Goal: Task Accomplishment & Management: Manage account settings

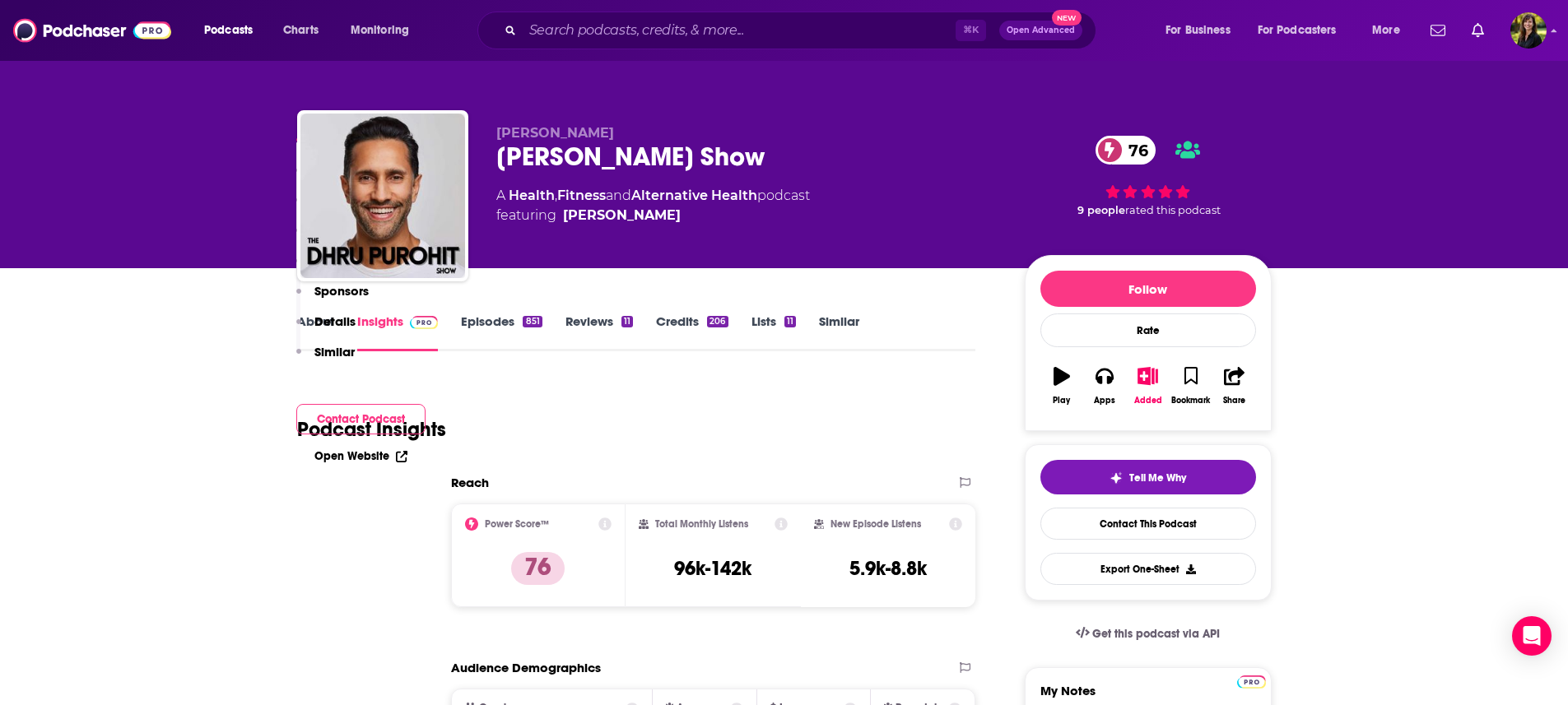
scroll to position [1693, 0]
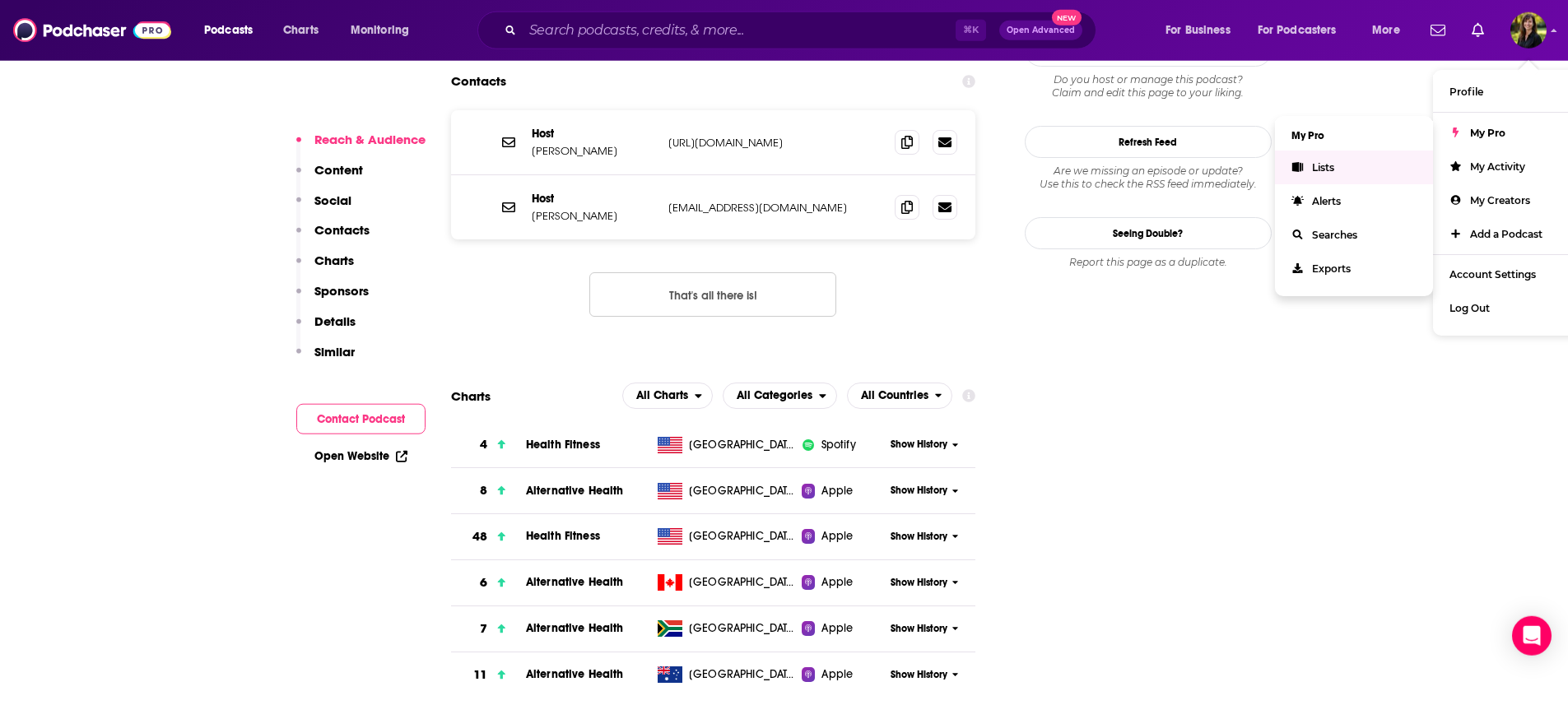
click at [1315, 168] on span "Lists" at bounding box center [1322, 167] width 22 height 12
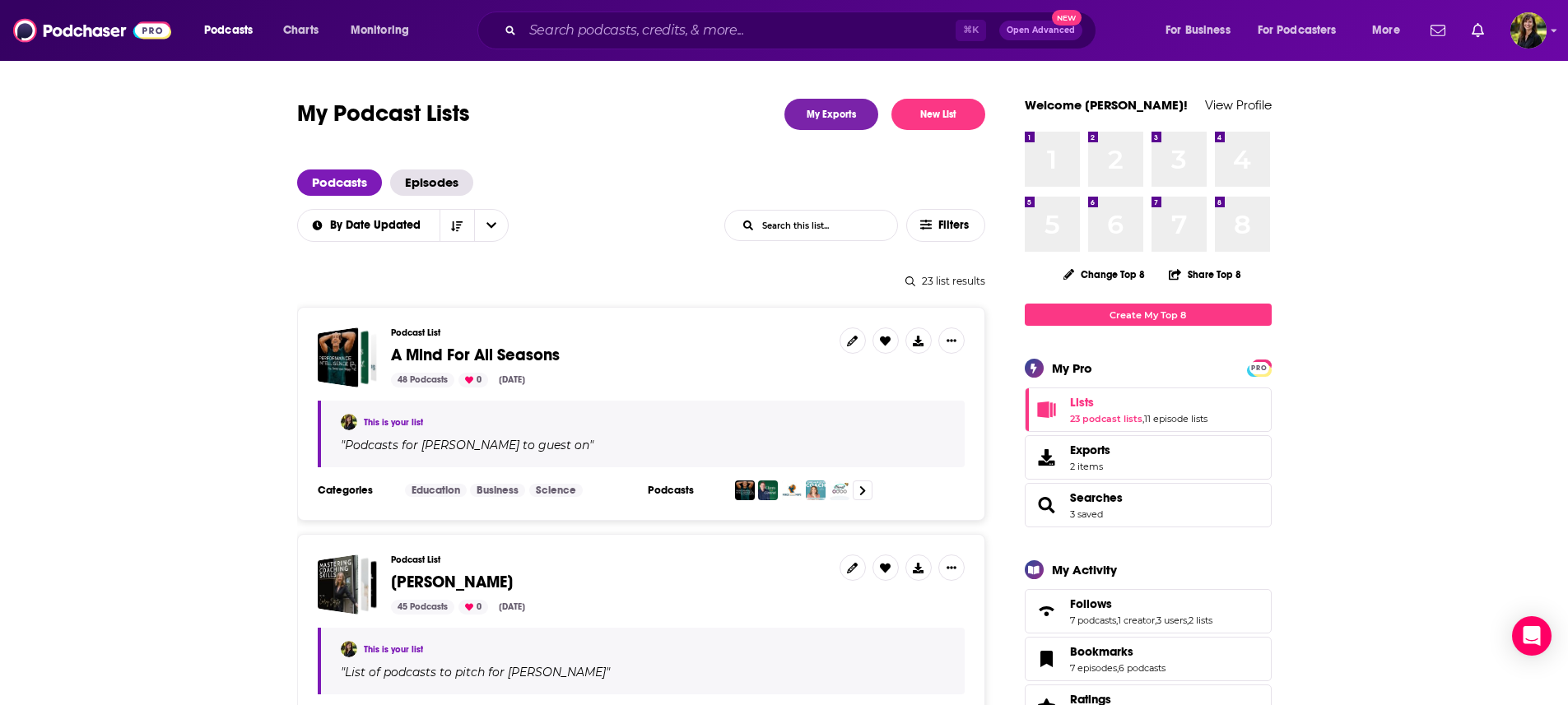
click at [421, 338] on h3 "Podcast List" at bounding box center [608, 333] width 435 height 11
click at [412, 385] on div "48 Podcasts" at bounding box center [422, 380] width 64 height 15
click at [396, 420] on link "This is your list" at bounding box center [393, 422] width 60 height 11
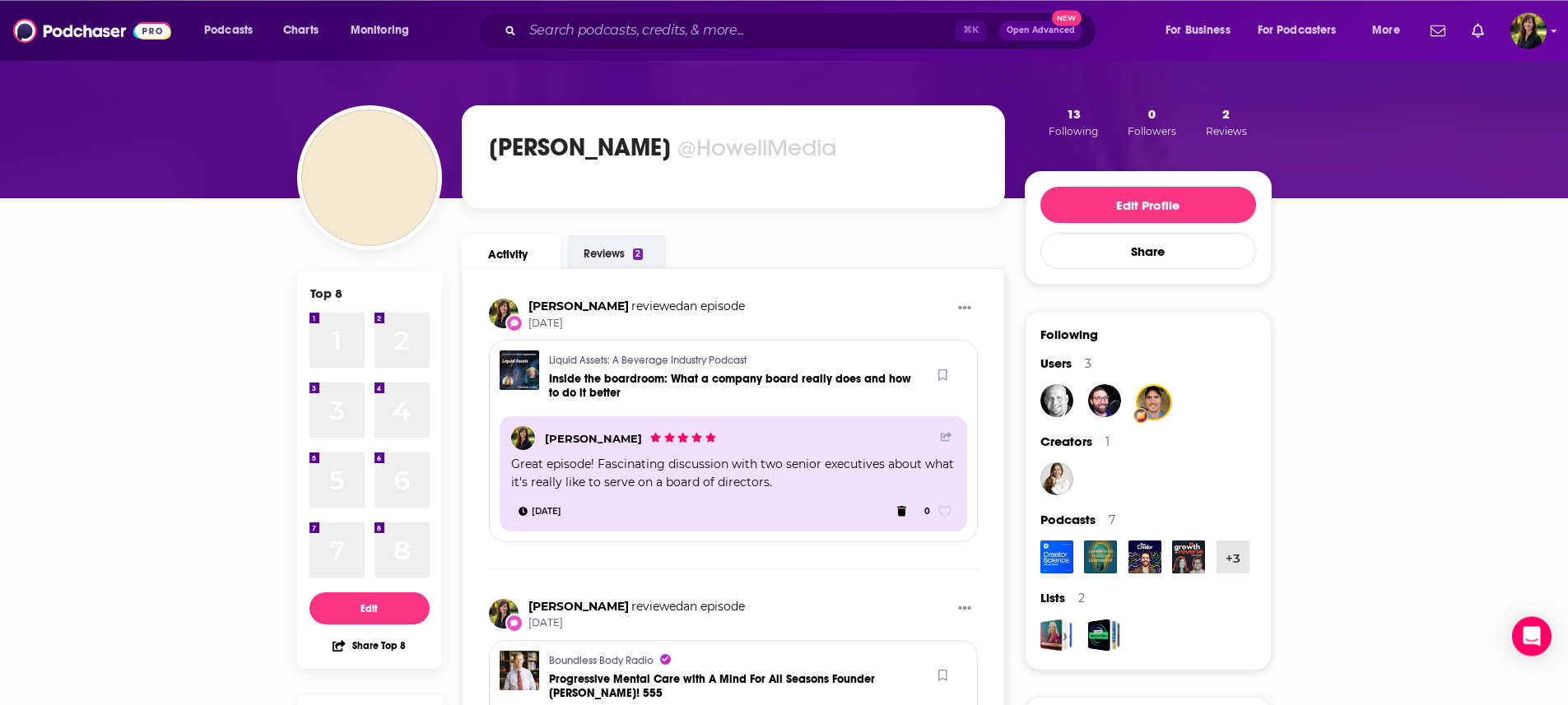
scroll to position [26, 0]
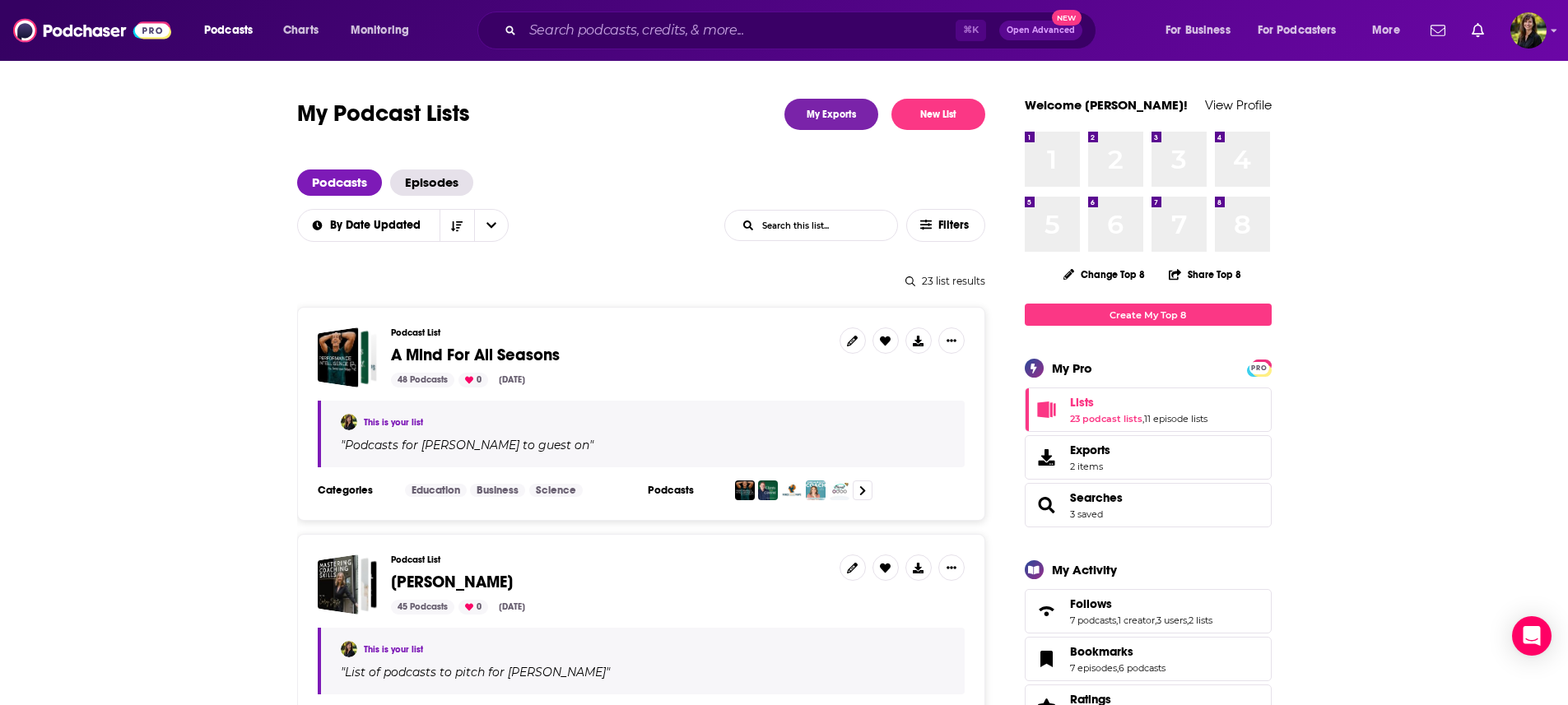
click at [670, 493] on h3 "Podcasts" at bounding box center [684, 490] width 74 height 13
click at [671, 489] on h3 "Podcasts" at bounding box center [684, 490] width 74 height 13
click at [866, 492] on icon at bounding box center [863, 490] width 7 height 11
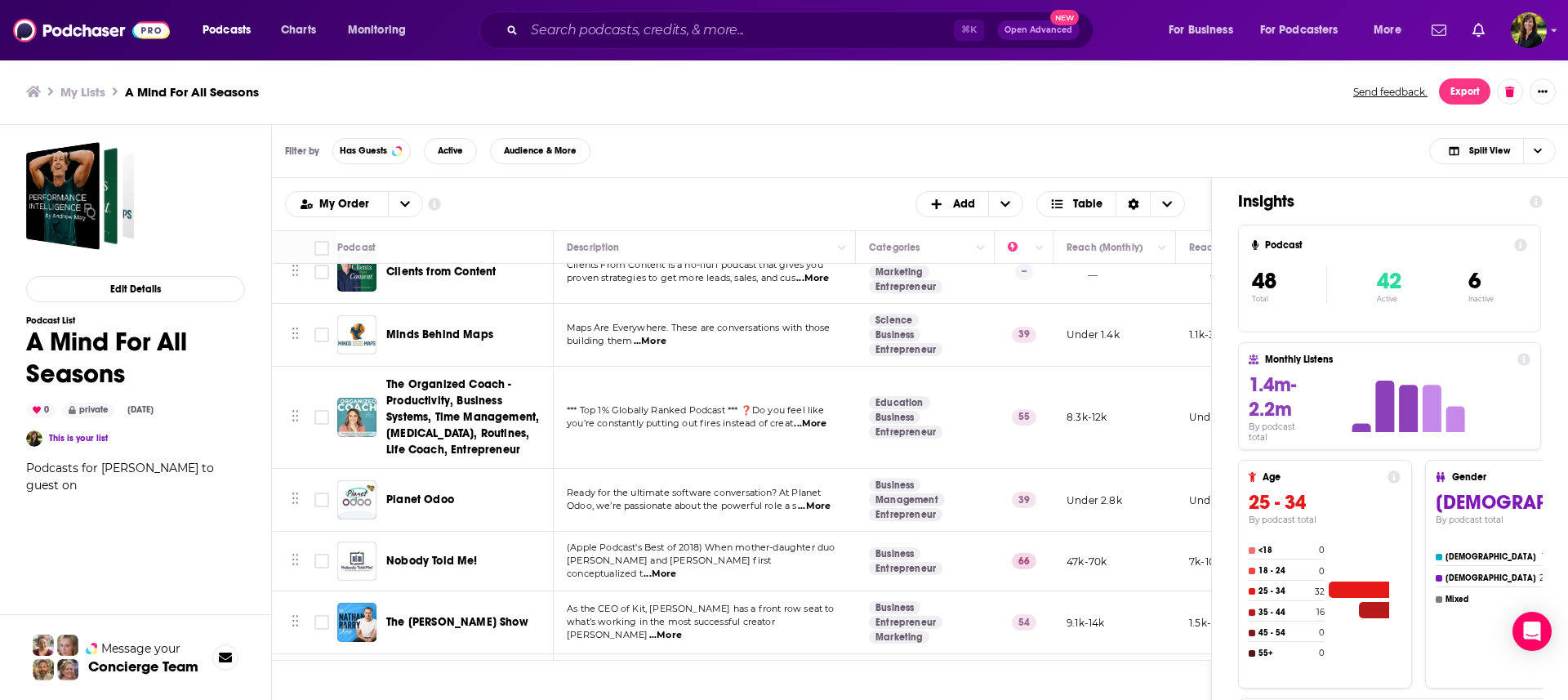
scroll to position [274, 0]
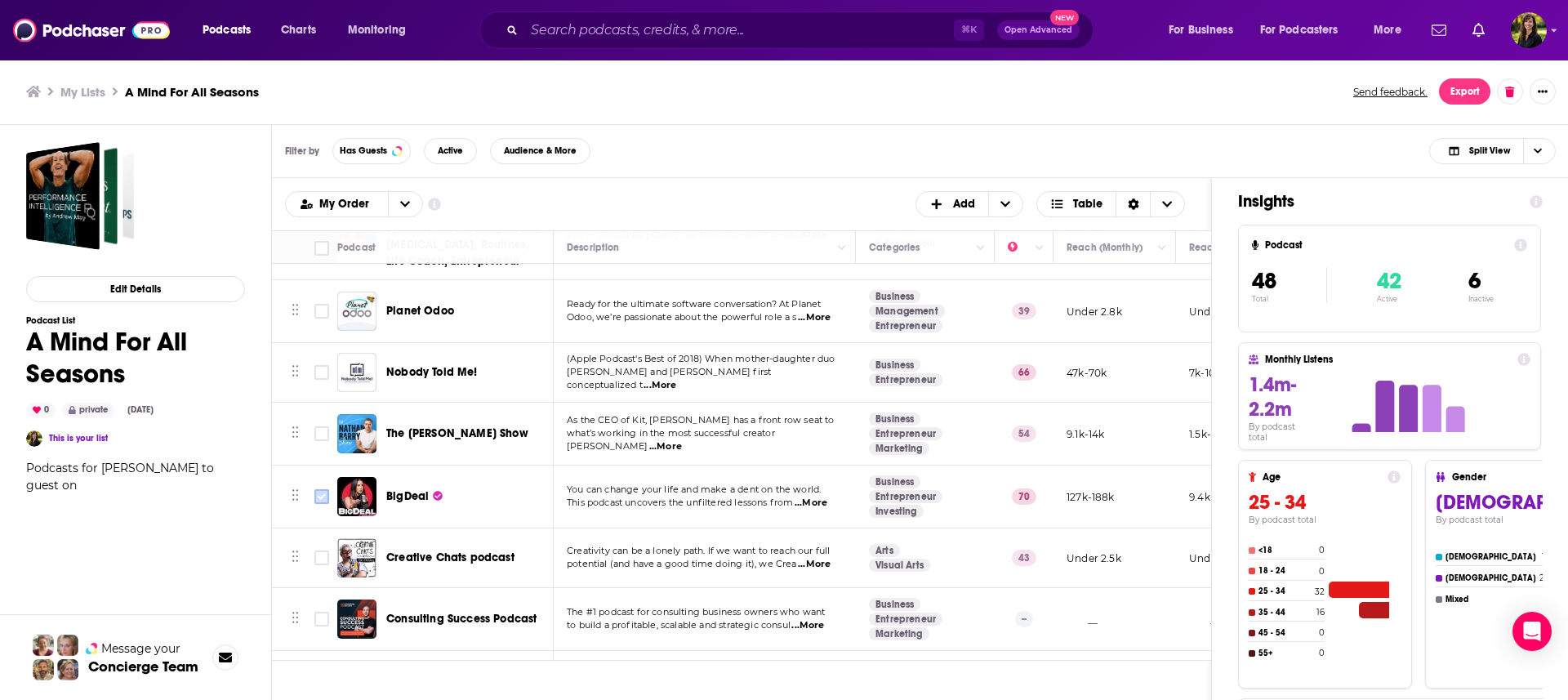
click at [318, 500] on input "Toggle select row" at bounding box center [322, 496] width 15 height 15
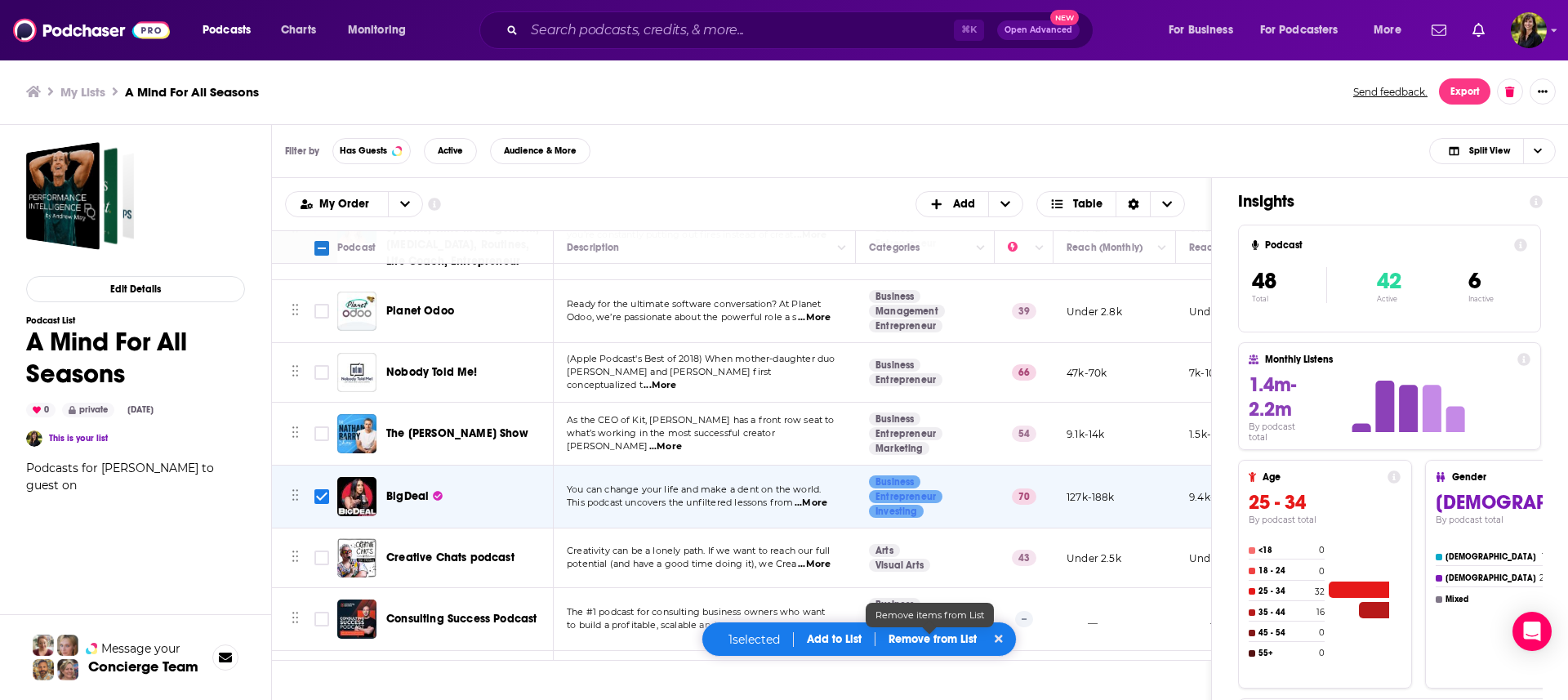
click at [922, 641] on p "Remove from List" at bounding box center [931, 638] width 88 height 14
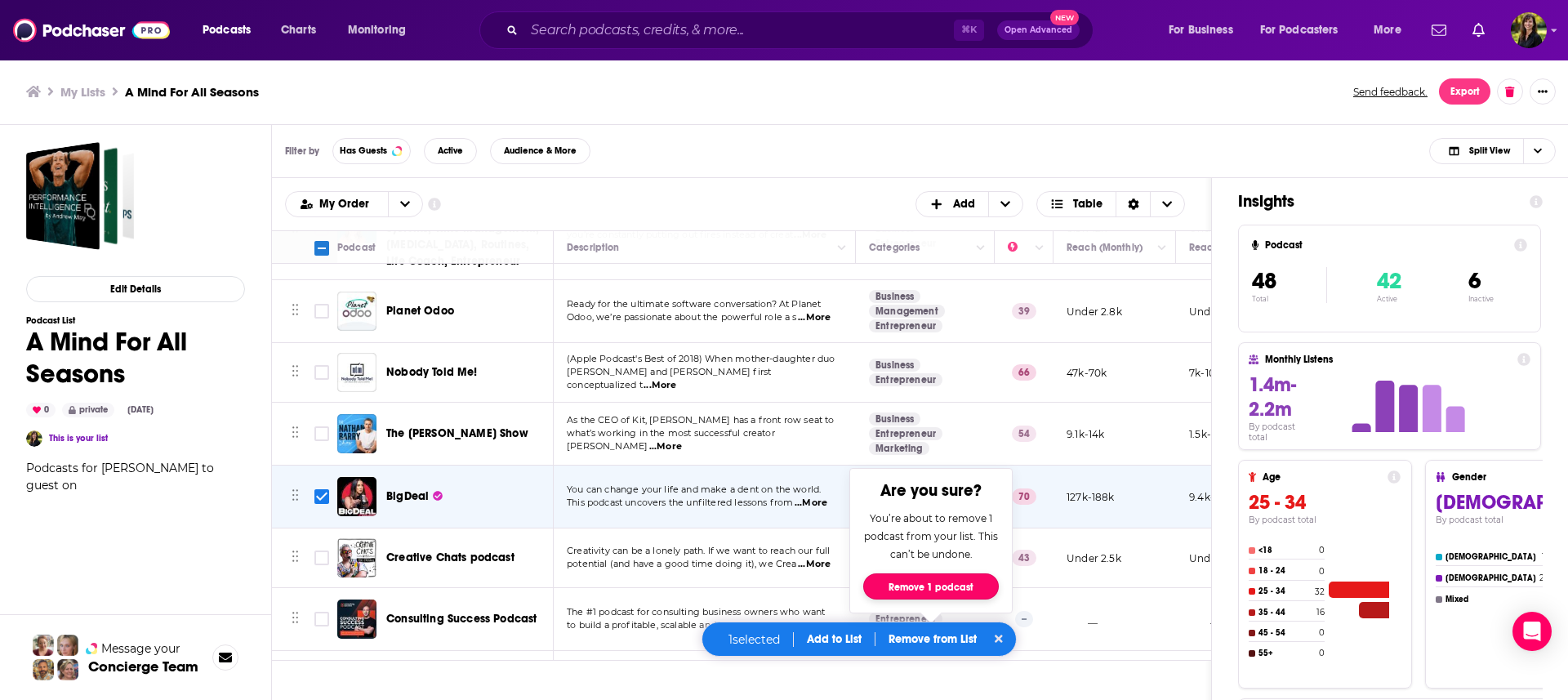
click at [931, 587] on button "Remove 1 podcast" at bounding box center [931, 587] width 136 height 26
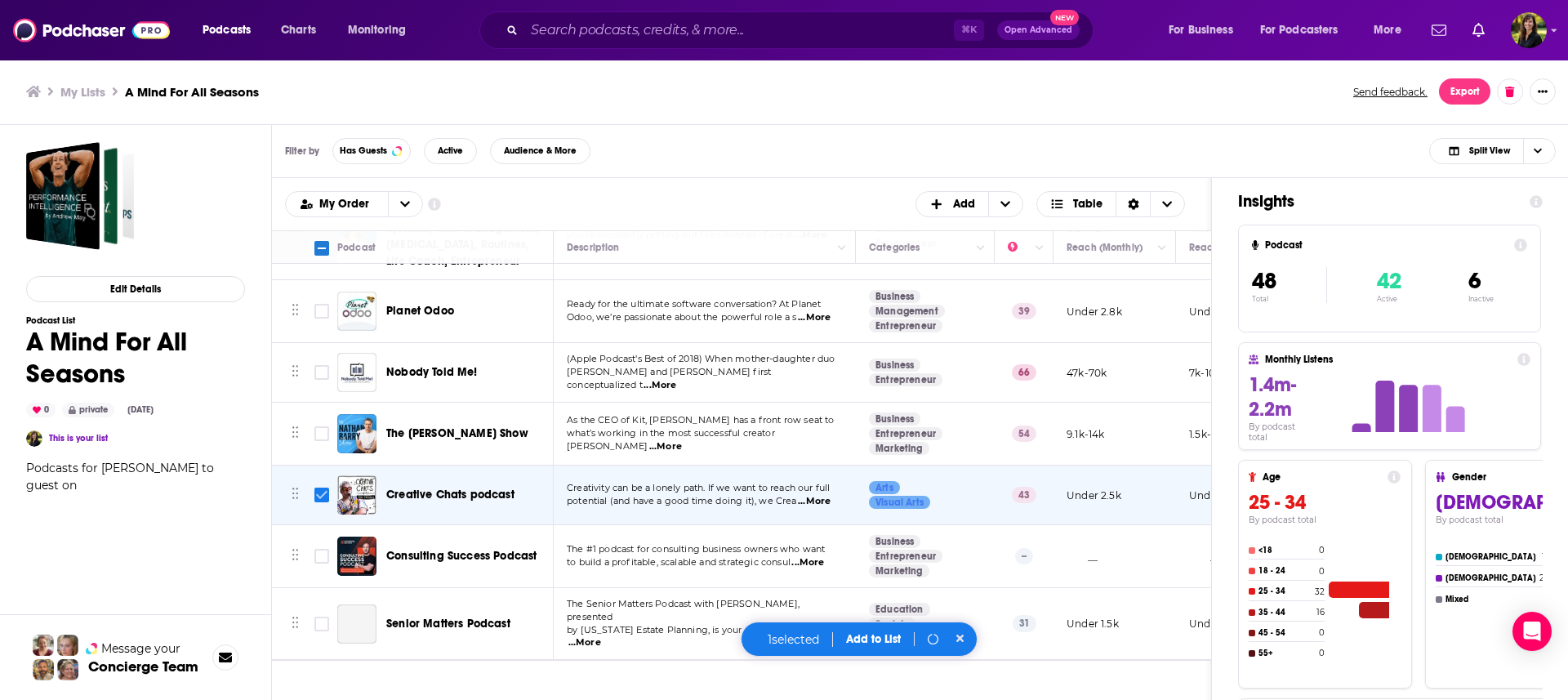
click at [324, 497] on input "Toggle select row" at bounding box center [322, 495] width 15 height 15
checkbox input "false"
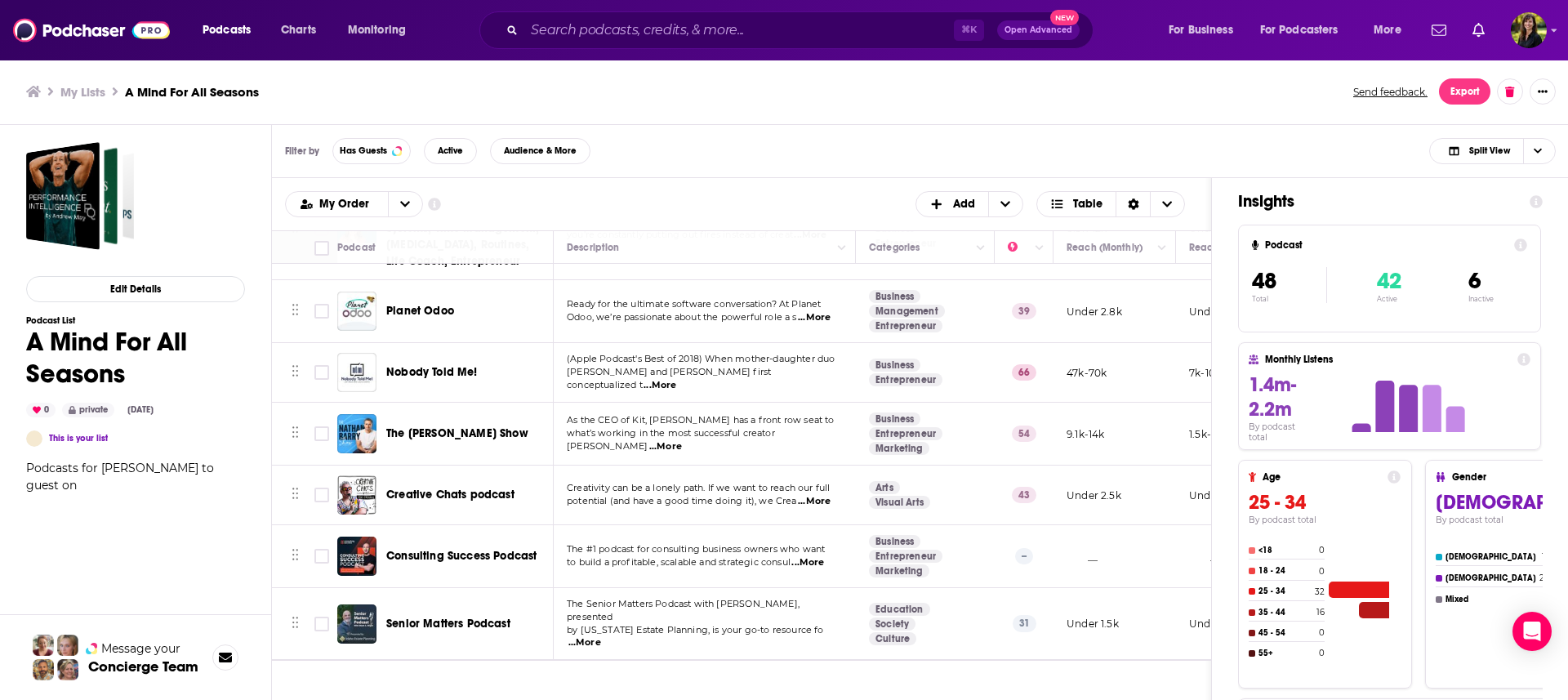
click at [816, 502] on span "...More" at bounding box center [814, 501] width 33 height 13
click at [113, 567] on div "Edit Details Podcast List A Mind For All Seasons 0 private [DATE] This is your …" at bounding box center [136, 487] width 218 height 690
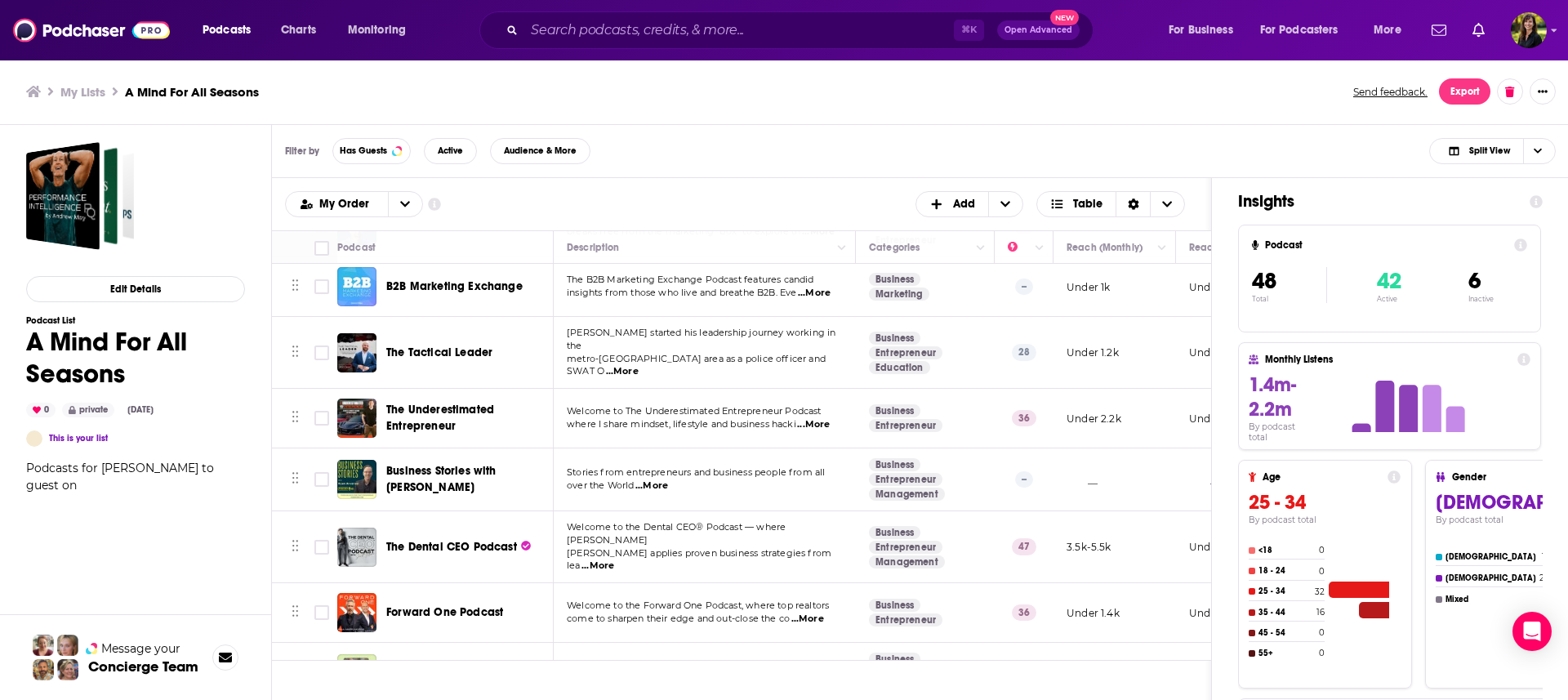
scroll to position [686, 0]
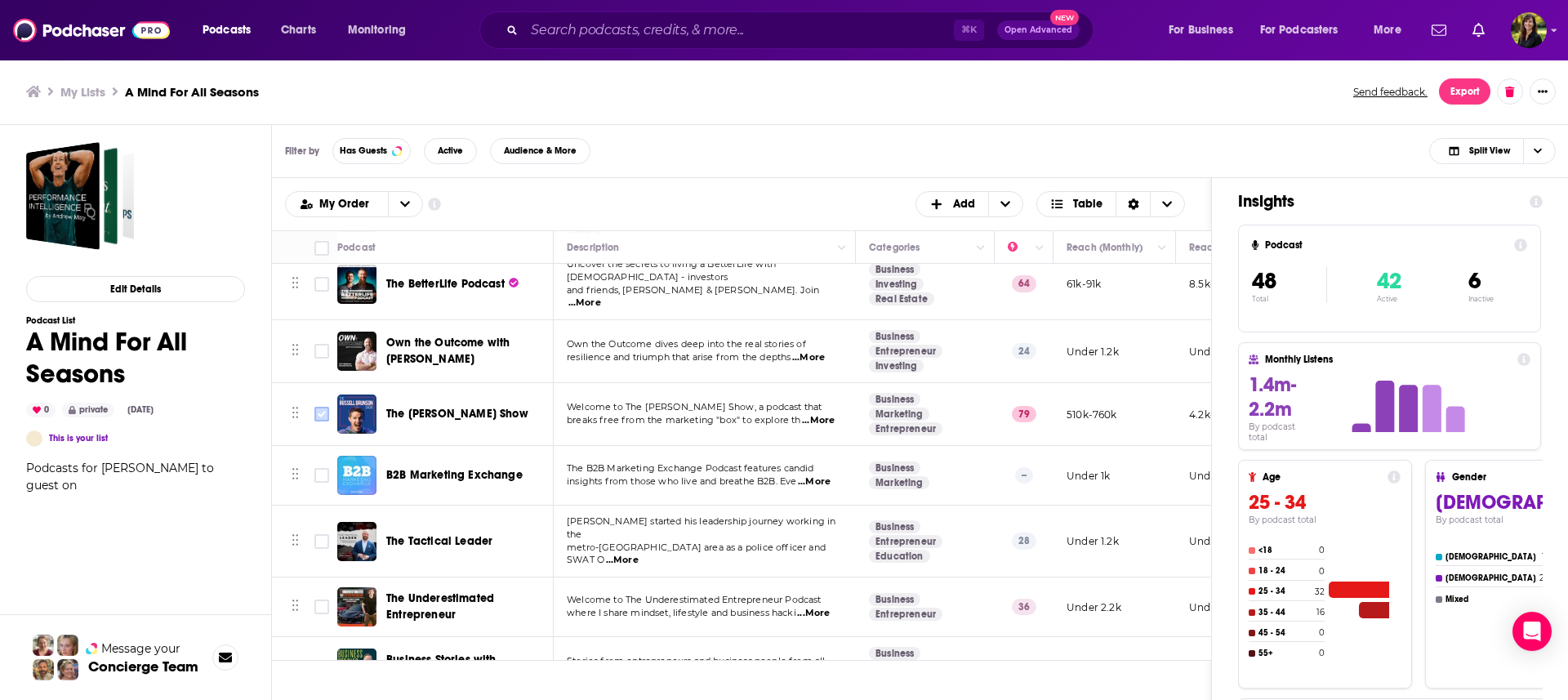
click at [321, 407] on input "Toggle select row" at bounding box center [322, 414] width 15 height 15
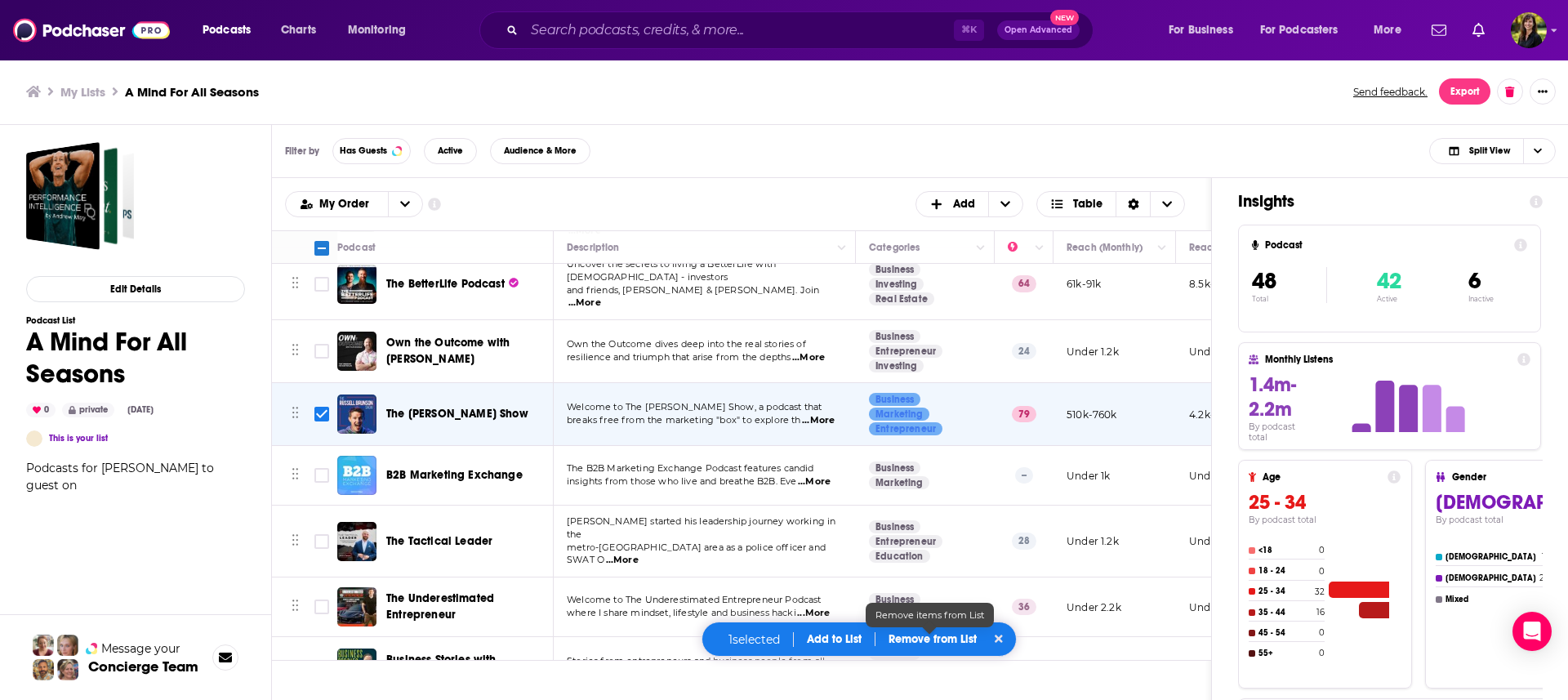
click at [932, 642] on p "Remove from List" at bounding box center [931, 638] width 88 height 14
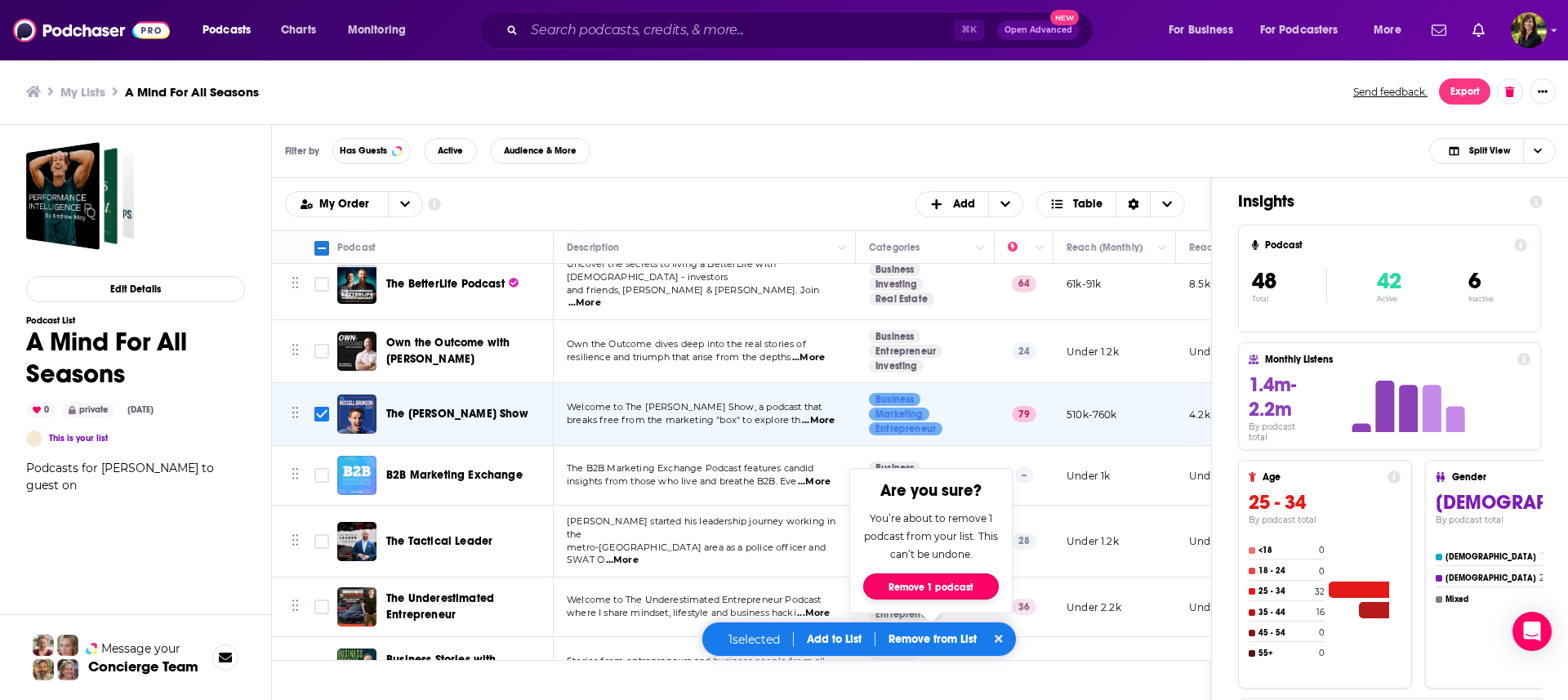
click at [931, 587] on button "Remove 1 podcast" at bounding box center [931, 587] width 136 height 26
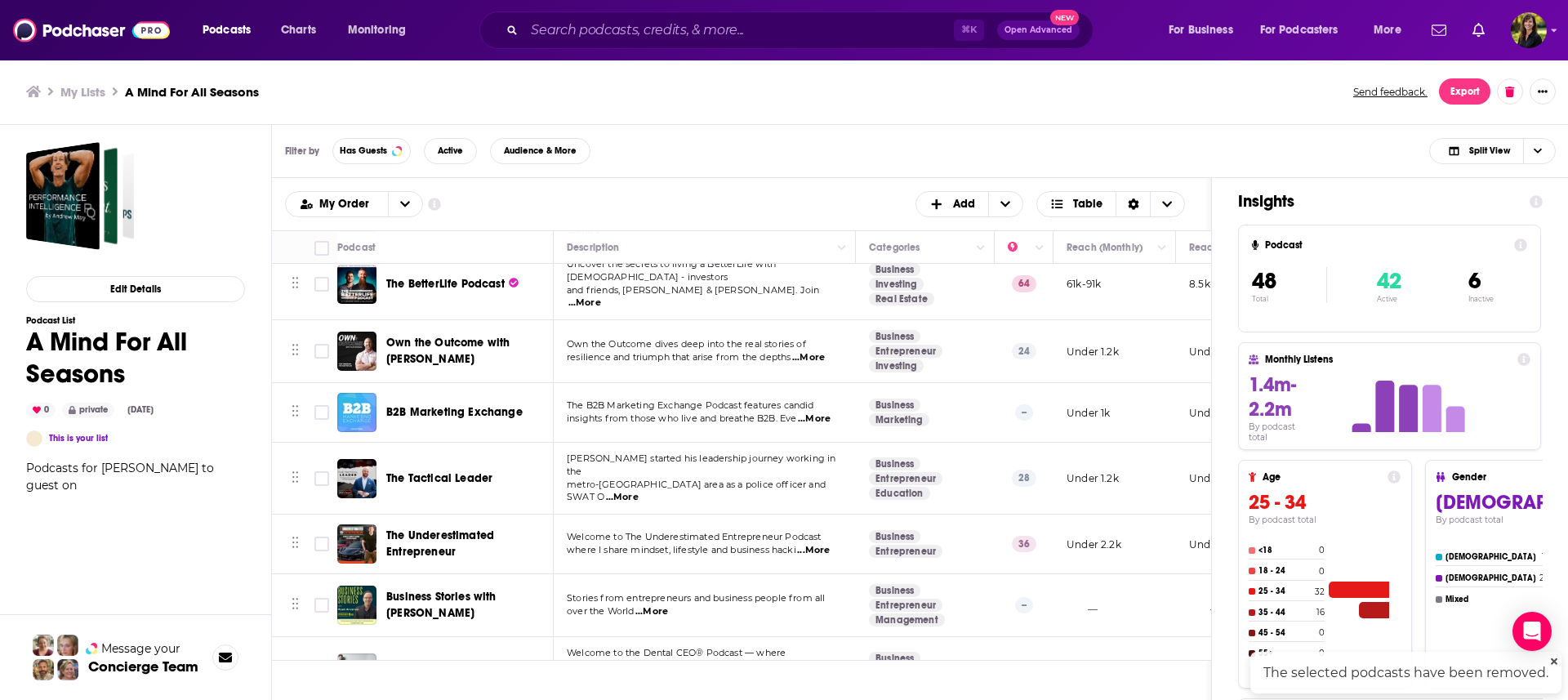
checkbox input "false"
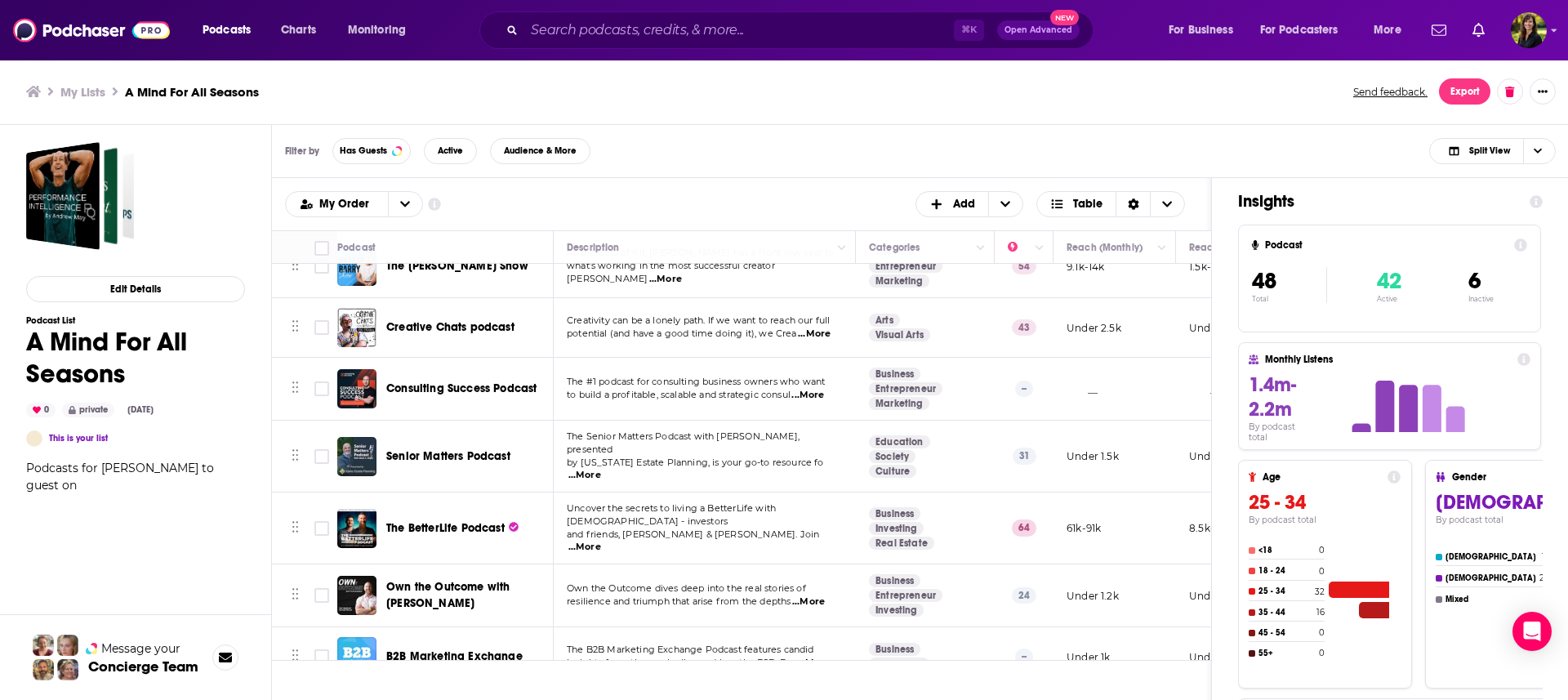
scroll to position [419, 0]
